Goal: Transaction & Acquisition: Purchase product/service

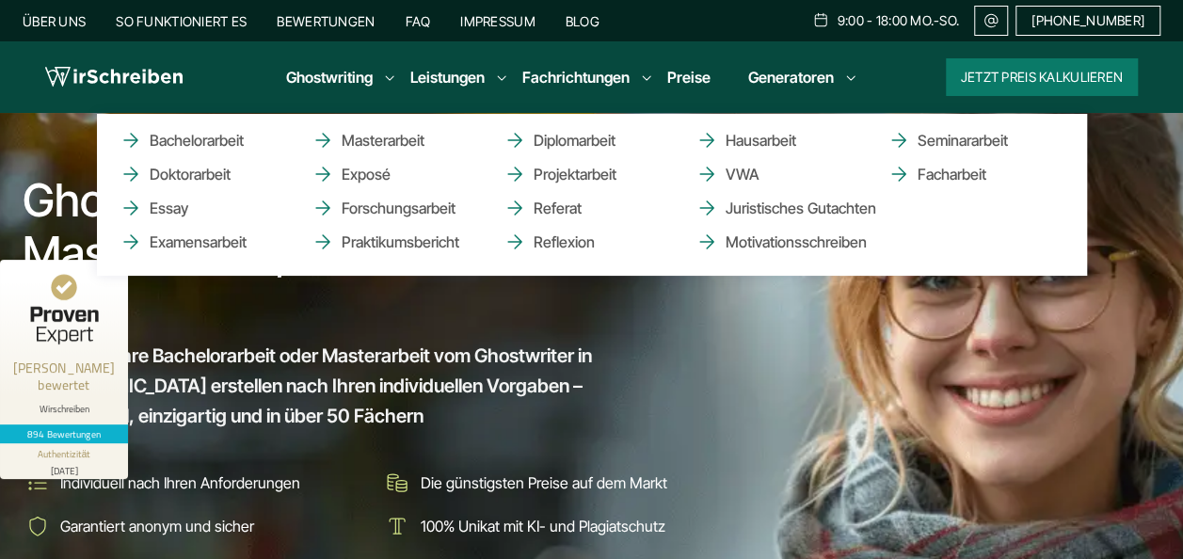
click at [373, 75] on li "Ghostwriting Bachelorarbeit Doktorarbeit Essay Examensarbeit Masterarbeit Expos…" at bounding box center [329, 77] width 87 height 23
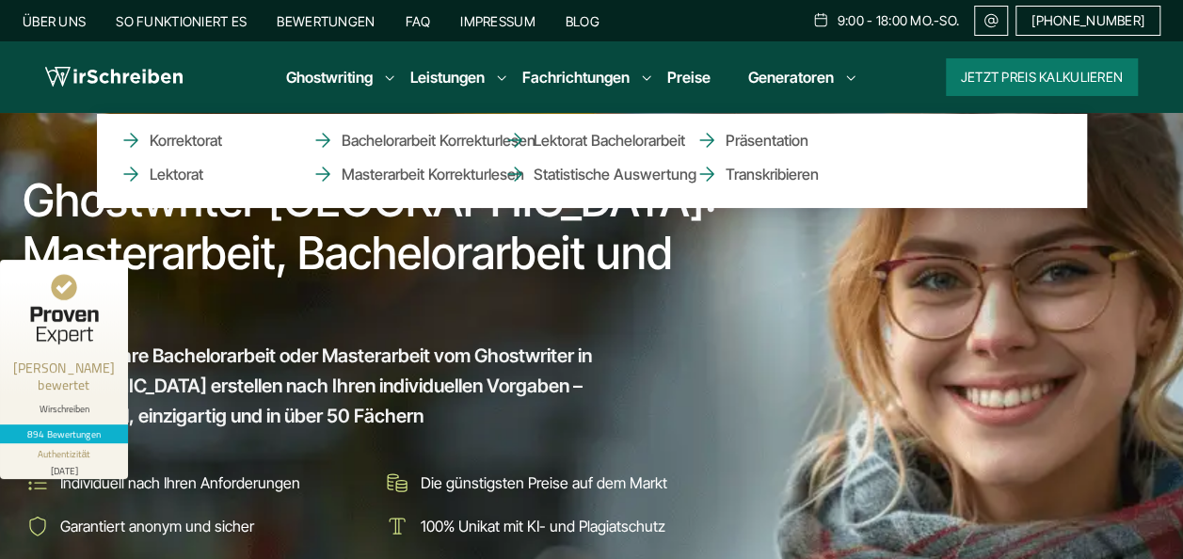
click at [485, 74] on li "Leistungen Korrektorat Lektorat Bachelorarbeit Korrekturlesen Masterarbeit Korr…" at bounding box center [447, 77] width 74 height 23
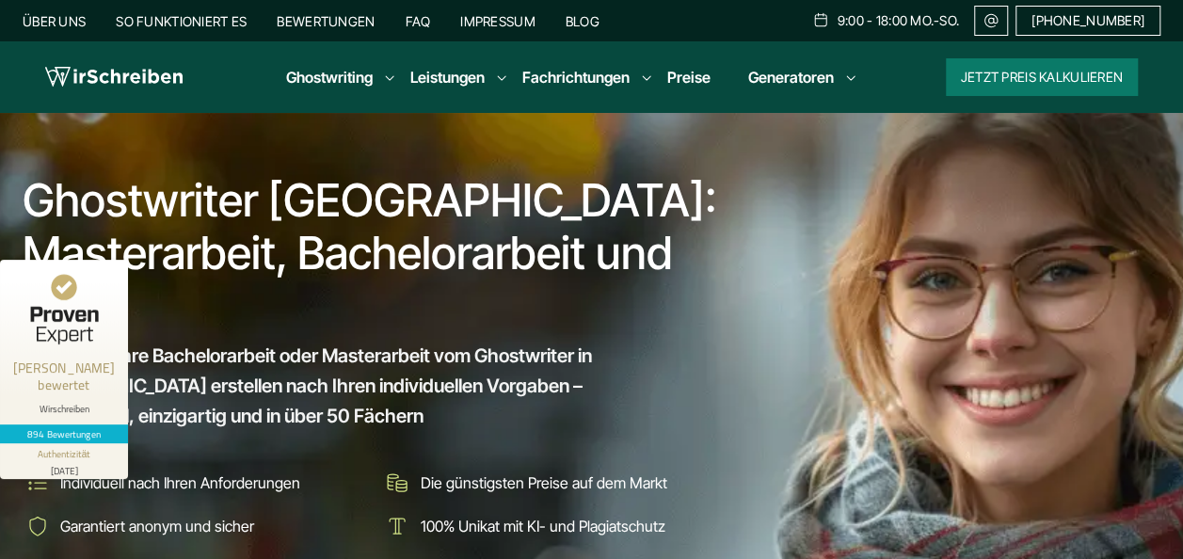
click at [682, 72] on link "Preise" at bounding box center [688, 77] width 43 height 19
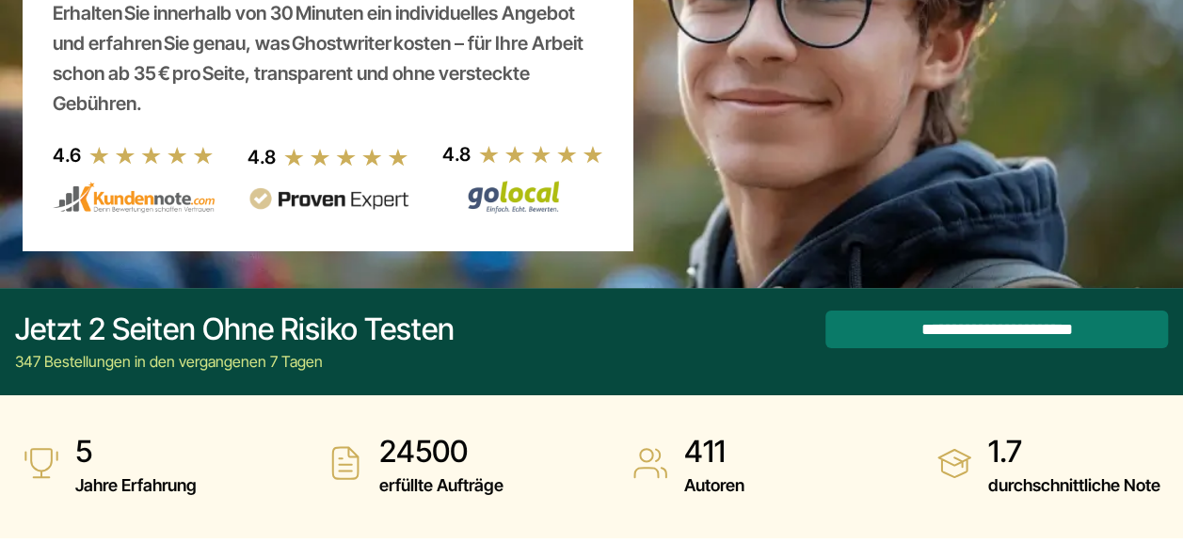
scroll to position [196, 0]
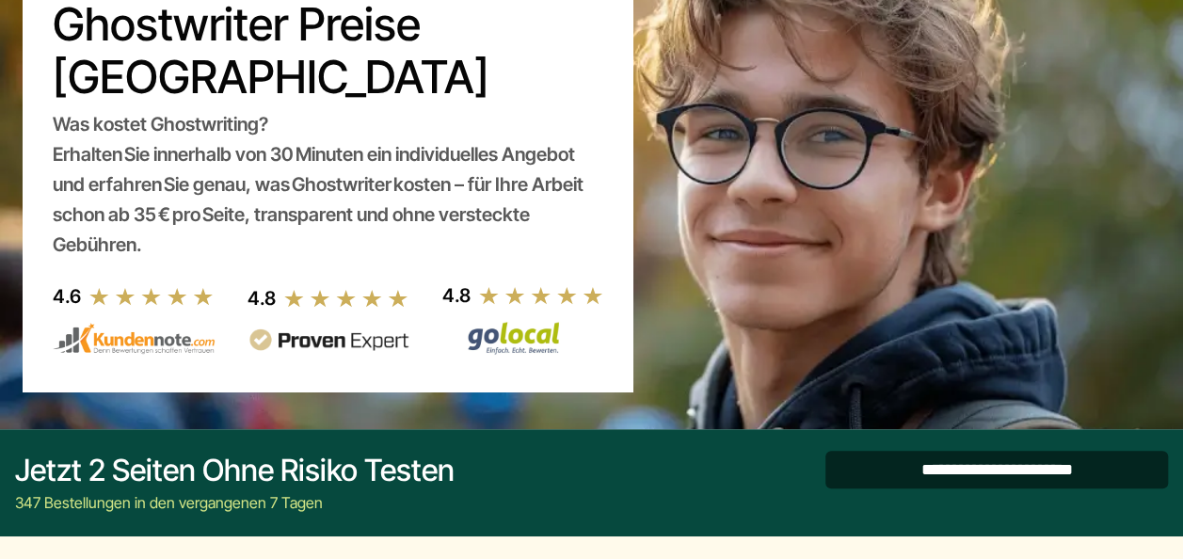
click at [1024, 461] on input "**********" at bounding box center [996, 470] width 342 height 38
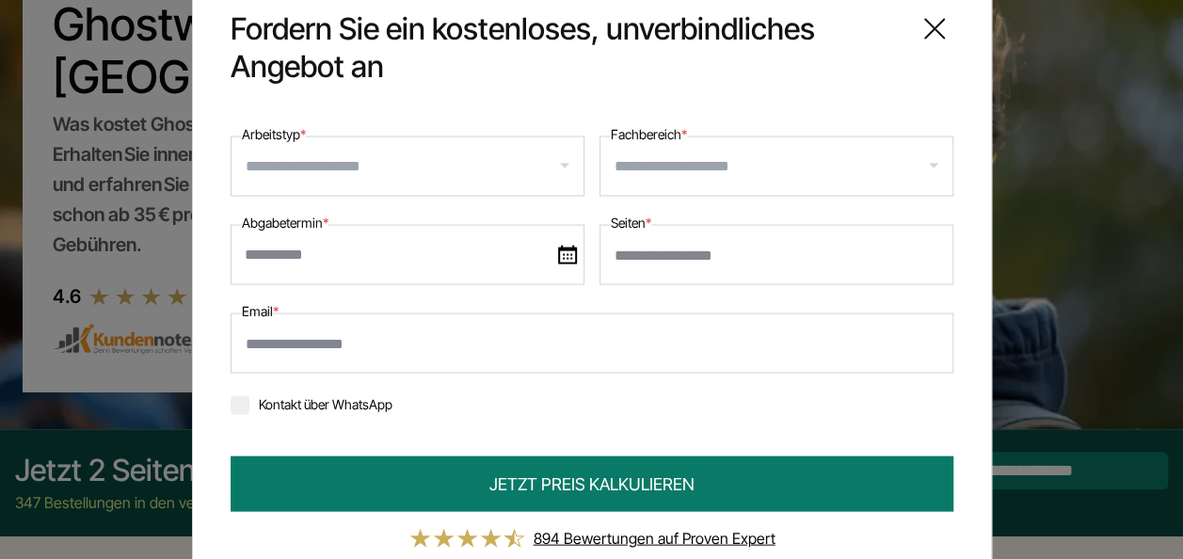
click at [553, 162] on input "Arbeitstyp *" at bounding box center [415, 166] width 338 height 30
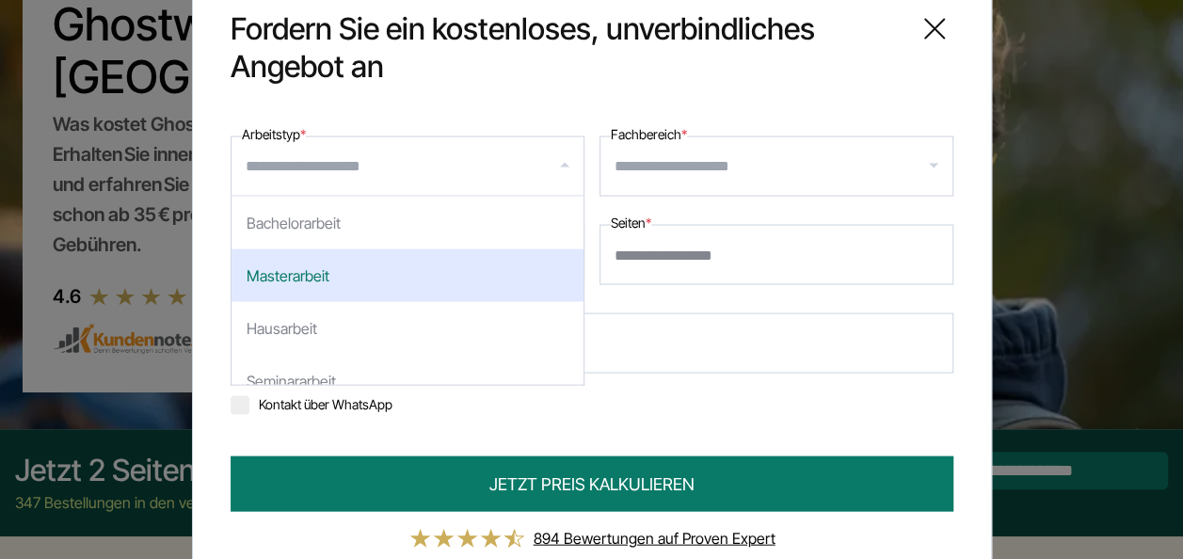
click at [503, 279] on div "Masterarbeit" at bounding box center [407, 275] width 352 height 53
select select "**"
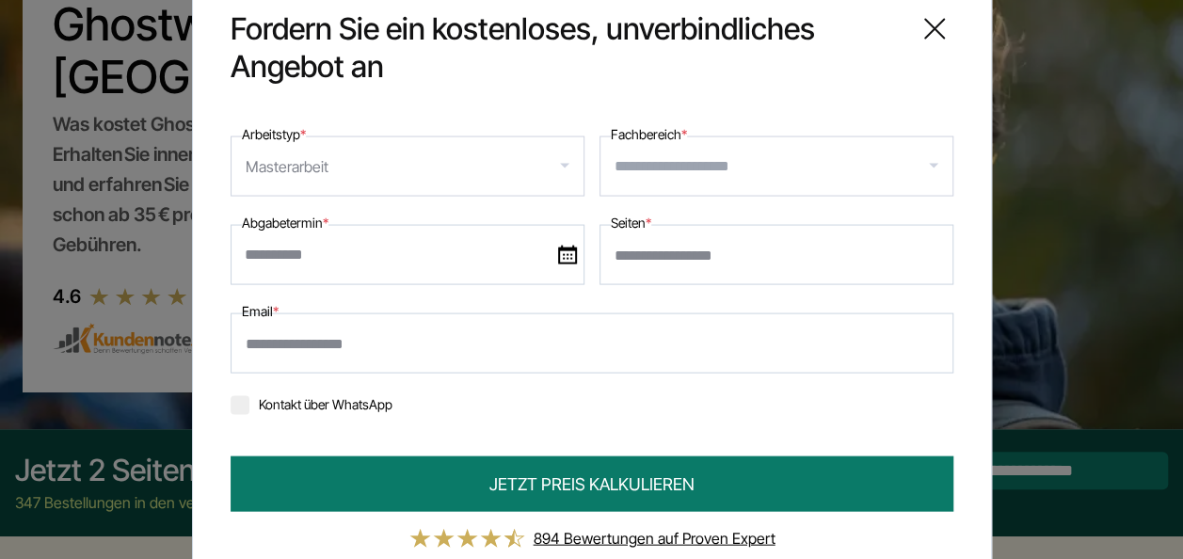
click at [704, 260] on input "Seiten *" at bounding box center [776, 255] width 354 height 60
click at [926, 165] on div at bounding box center [776, 166] width 354 height 60
type input "**"
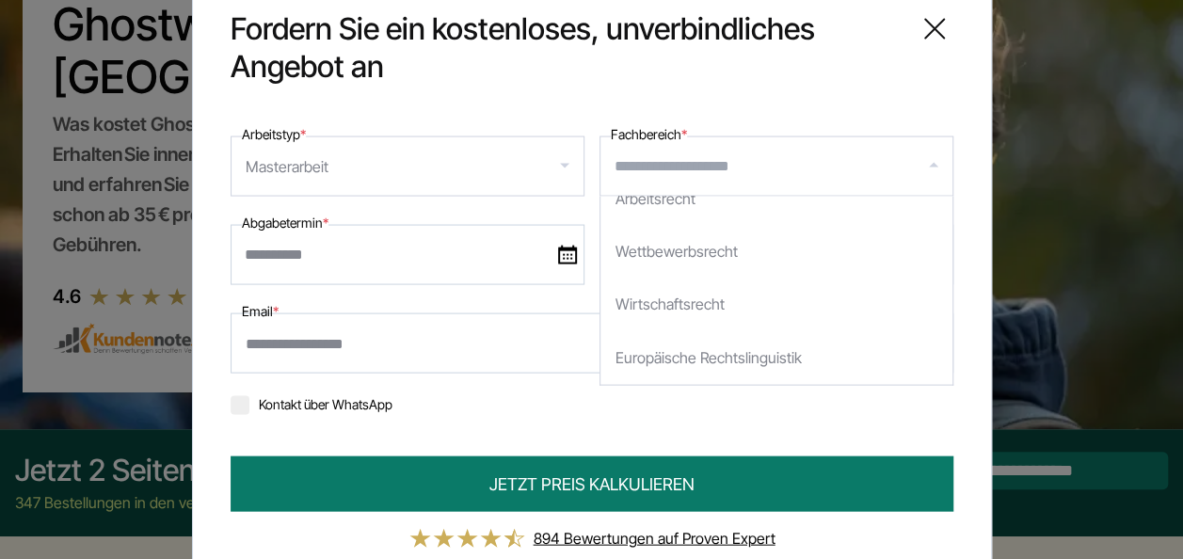
scroll to position [0, 0]
click at [925, 39] on icon at bounding box center [934, 29] width 19 height 19
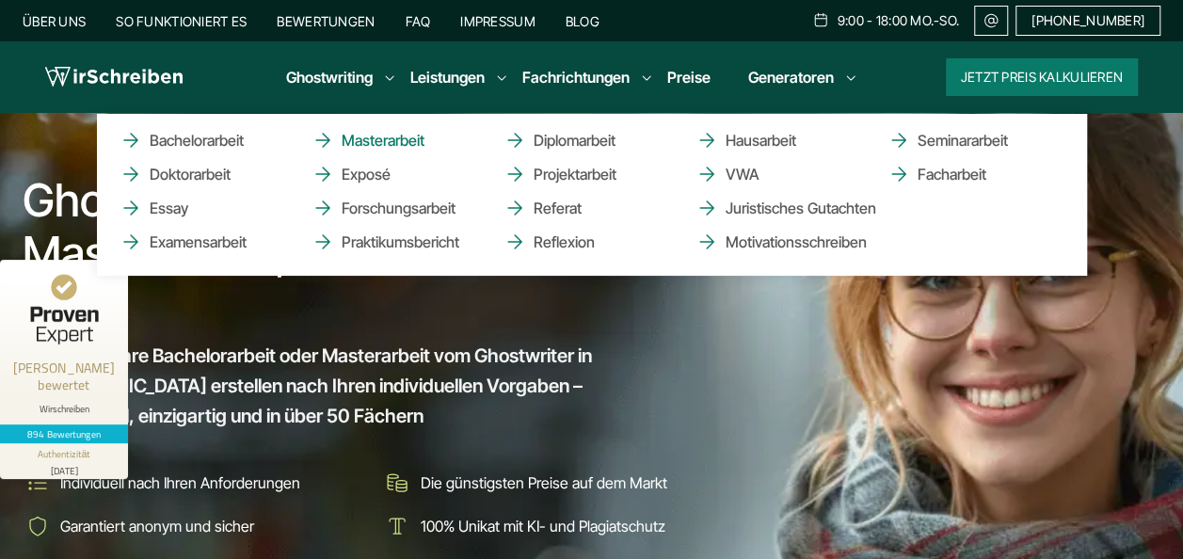
click at [381, 143] on link "Masterarbeit" at bounding box center [405, 140] width 188 height 23
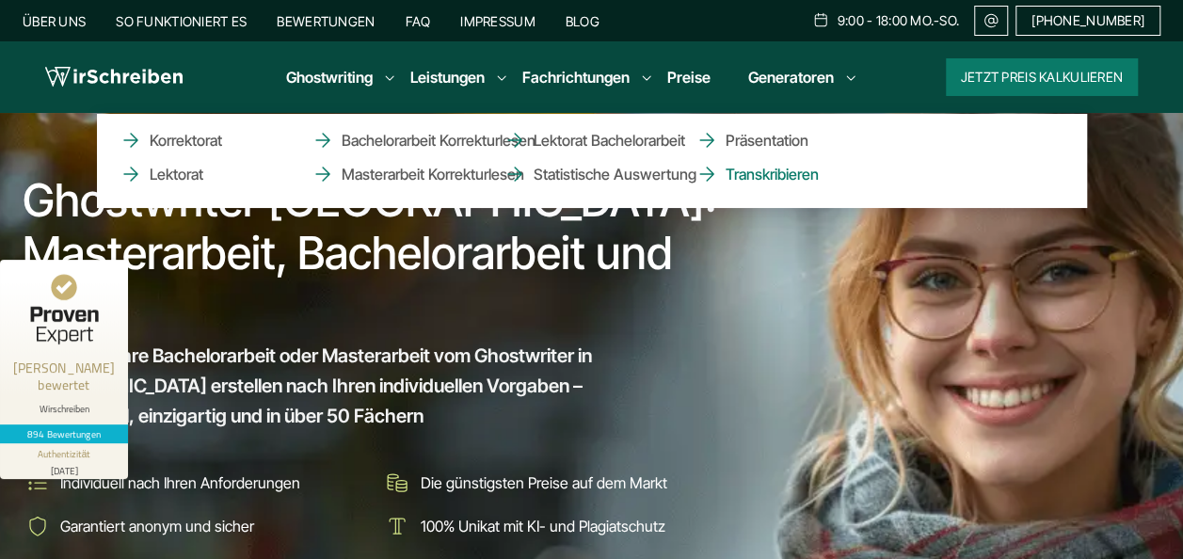
click at [751, 174] on link "Transkribieren" at bounding box center [789, 174] width 188 height 23
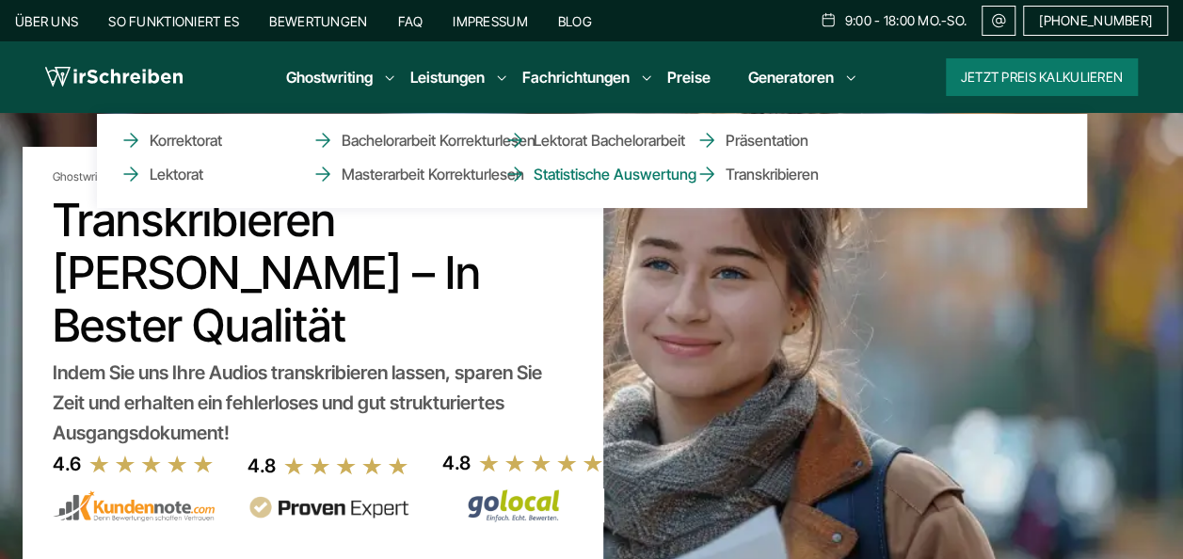
click at [568, 171] on link "Statistische Auswertung" at bounding box center [597, 174] width 188 height 23
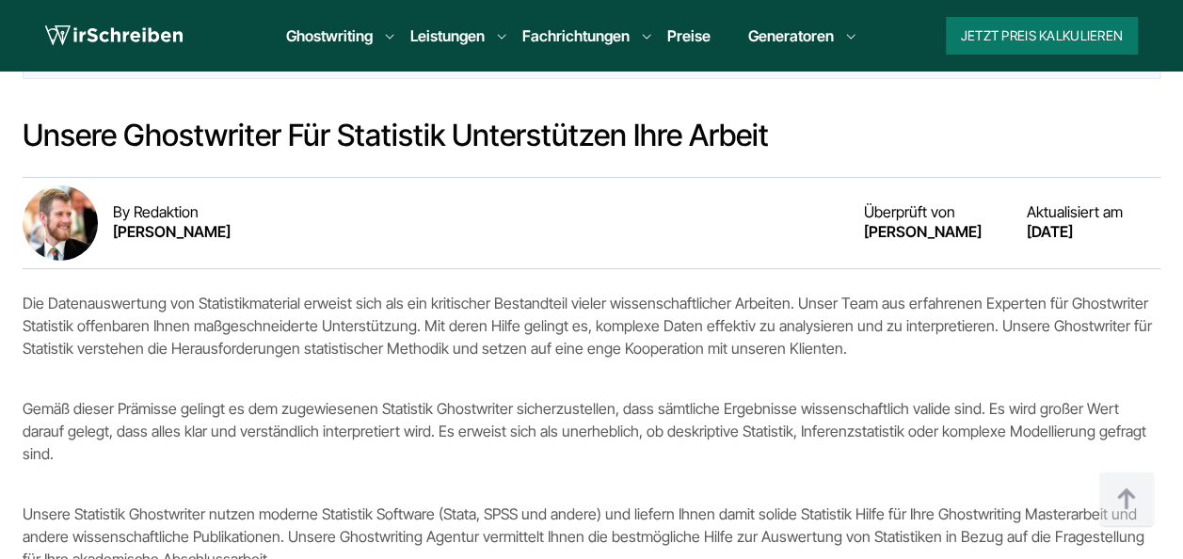
scroll to position [1584, 0]
